Goal: Find specific page/section: Find specific page/section

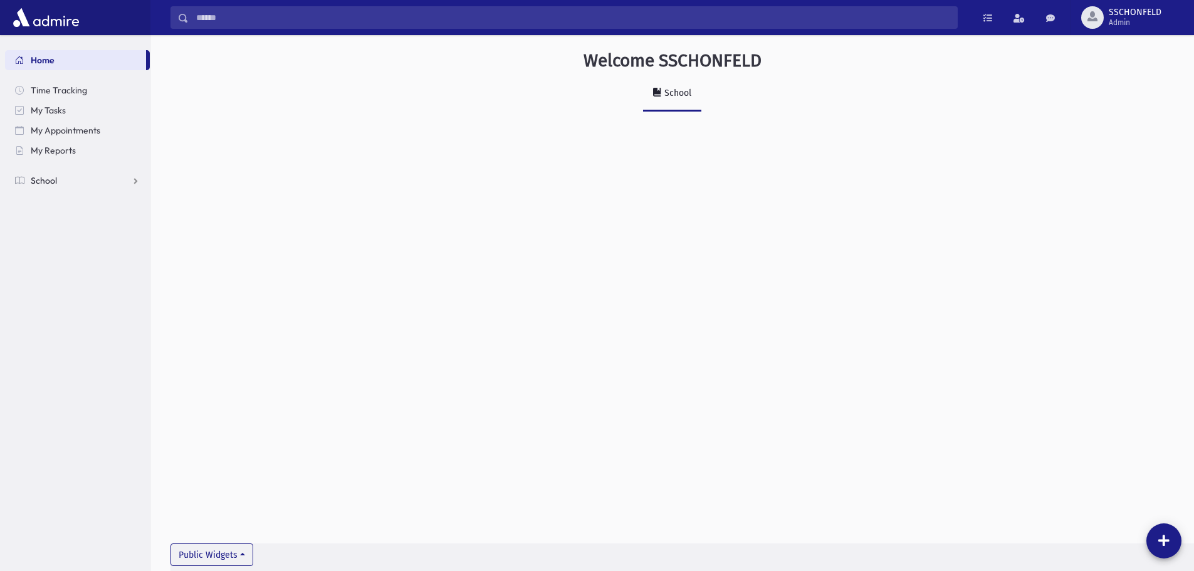
click at [135, 180] on link "School" at bounding box center [77, 180] width 145 height 20
click at [71, 201] on span "Students" at bounding box center [55, 200] width 34 height 11
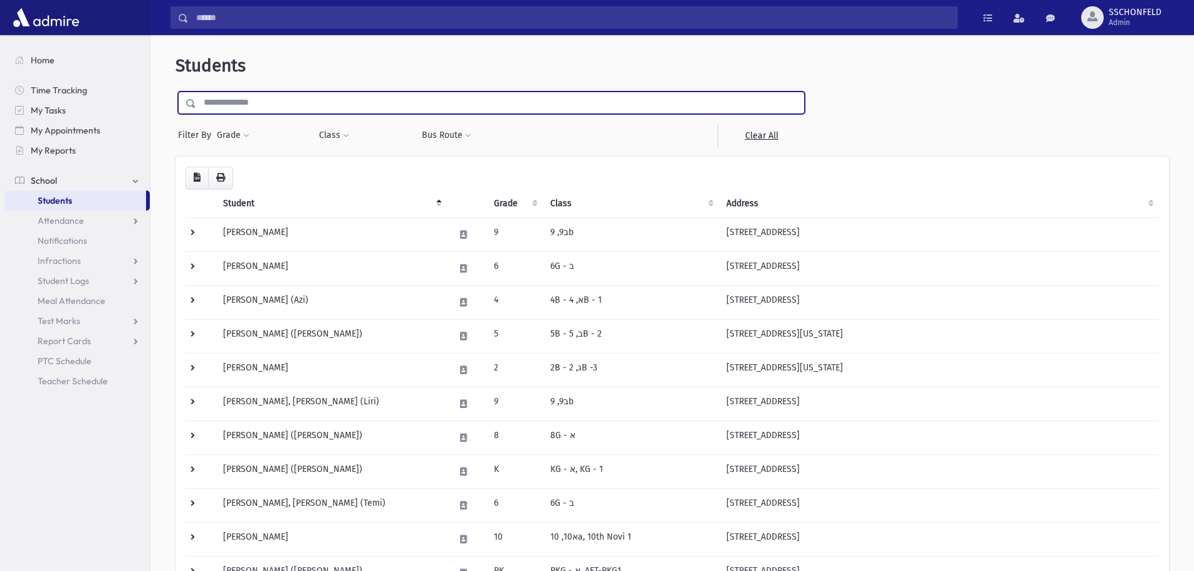
click at [246, 99] on input "text" at bounding box center [500, 103] width 608 height 23
type input "****"
click at [176, 92] on input "submit" at bounding box center [193, 100] width 35 height 17
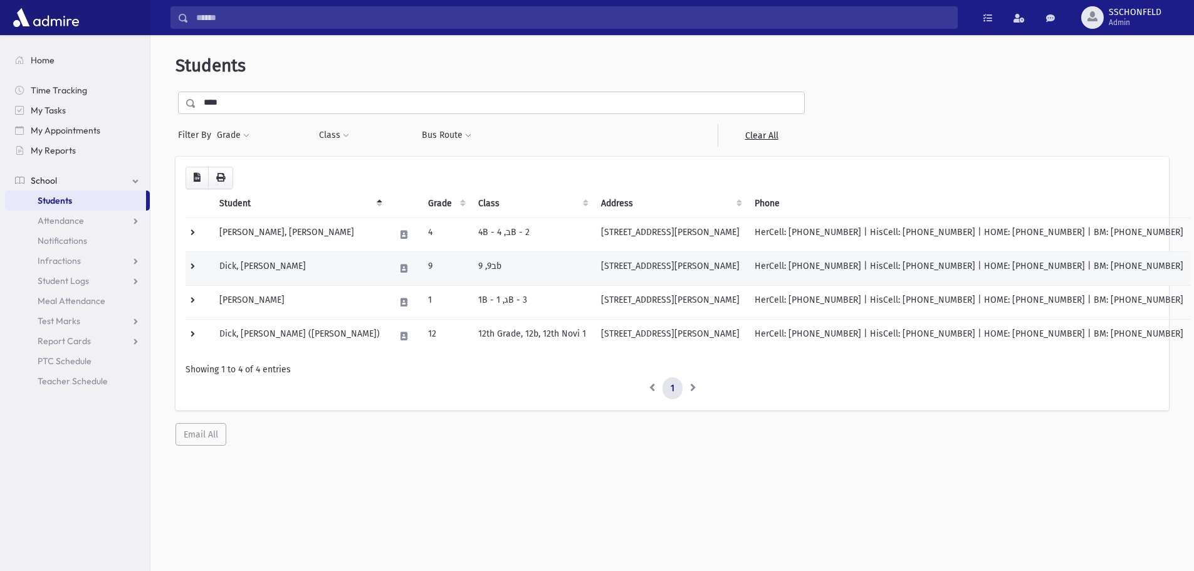
click at [273, 264] on td "Dick, Bassheva" at bounding box center [300, 268] width 176 height 34
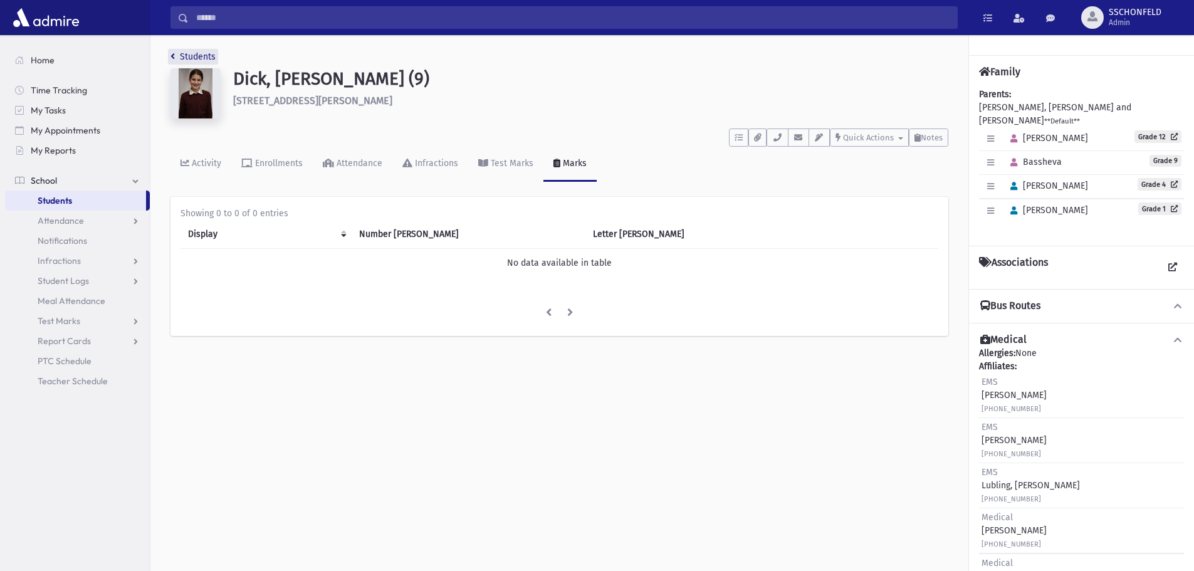
click at [172, 55] on icon "breadcrumb" at bounding box center [172, 56] width 4 height 9
